Goal: Task Accomplishment & Management: Complete application form

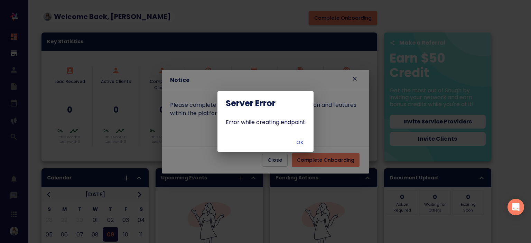
click at [298, 145] on span "OK" at bounding box center [299, 142] width 17 height 9
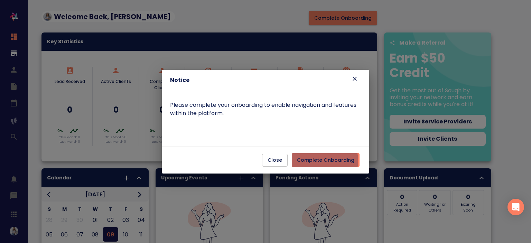
click at [322, 160] on span "Complete Onboarding" at bounding box center [325, 160] width 57 height 9
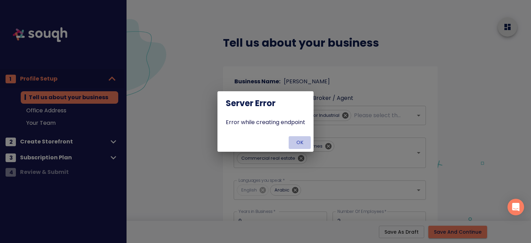
click at [296, 141] on span "OK" at bounding box center [299, 142] width 17 height 9
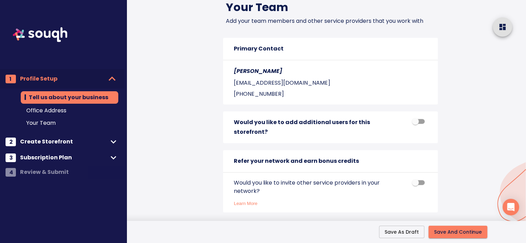
scroll to position [782, 0]
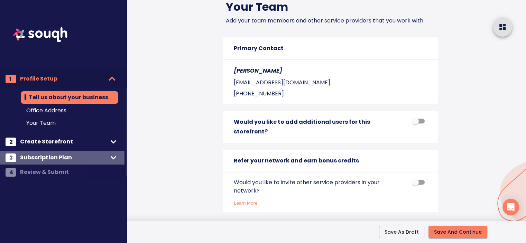
click at [81, 155] on span "Subscription Plan" at bounding box center [64, 158] width 88 height 10
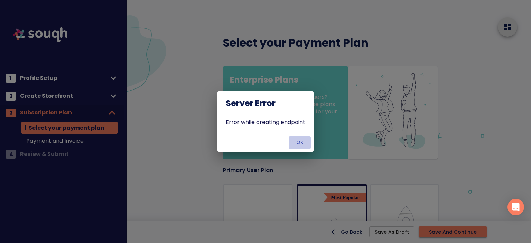
click at [306, 145] on span "OK" at bounding box center [299, 142] width 17 height 9
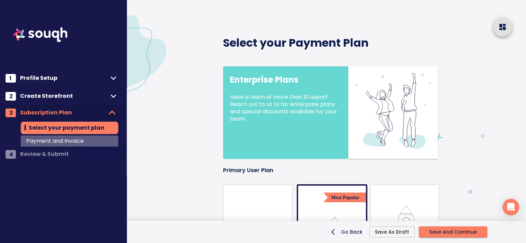
click at [53, 144] on span "Payment and Invoice" at bounding box center [69, 141] width 86 height 8
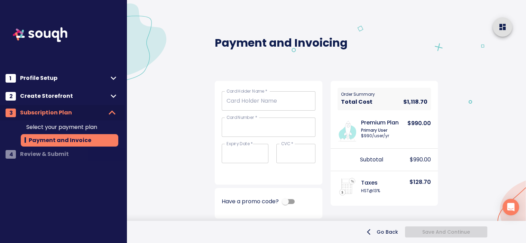
click at [75, 127] on span "Select your payment plan" at bounding box center [69, 127] width 86 height 8
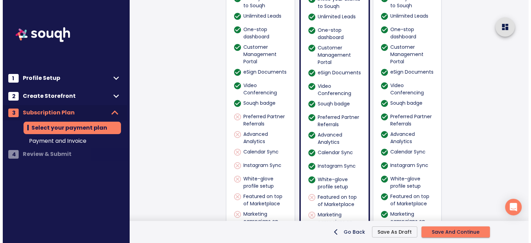
scroll to position [596, 0]
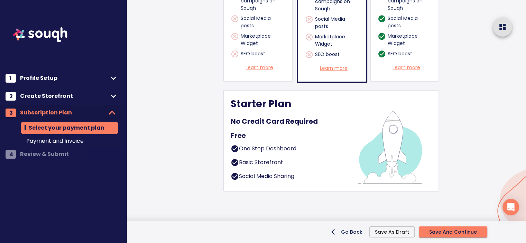
click at [269, 134] on div "Free" at bounding box center [288, 136] width 117 height 14
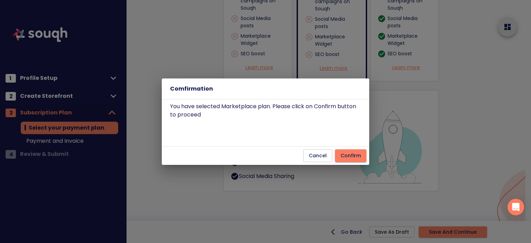
click at [357, 162] on div "Cancel Confirm" at bounding box center [265, 155] width 207 height 18
click at [355, 153] on span "Confirm" at bounding box center [350, 155] width 20 height 9
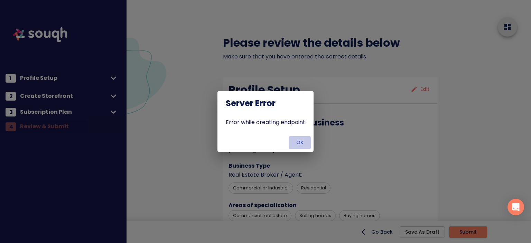
click at [309, 139] on button "OK" at bounding box center [299, 142] width 22 height 13
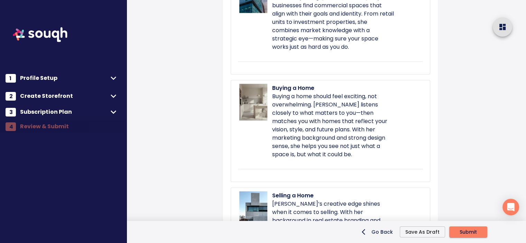
scroll to position [1669, 0]
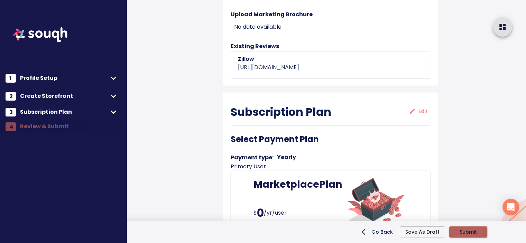
click at [467, 229] on span "Submit" at bounding box center [467, 232] width 17 height 9
